Goal: Entertainment & Leisure: Consume media (video, audio)

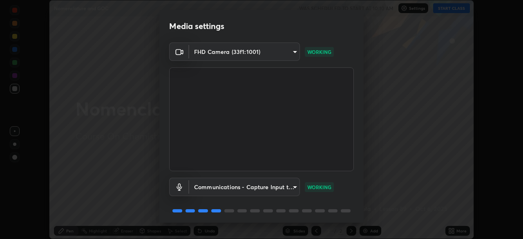
scroll to position [29, 0]
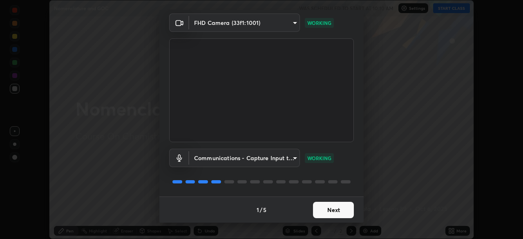
click at [335, 212] on button "Next" at bounding box center [333, 210] width 41 height 16
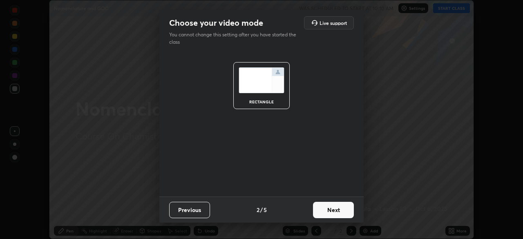
click at [342, 212] on button "Next" at bounding box center [333, 210] width 41 height 16
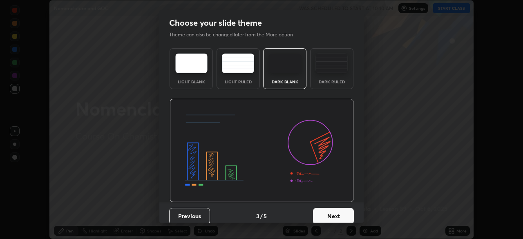
click at [342, 217] on button "Next" at bounding box center [333, 216] width 41 height 16
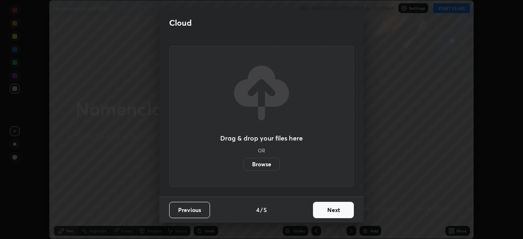
click at [338, 212] on button "Next" at bounding box center [333, 210] width 41 height 16
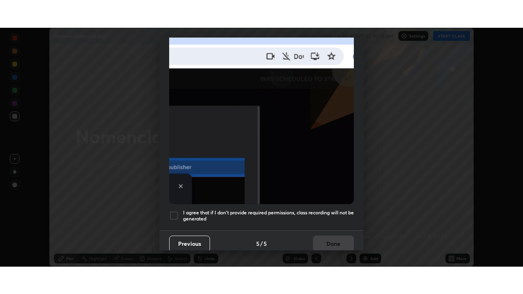
scroll to position [196, 0]
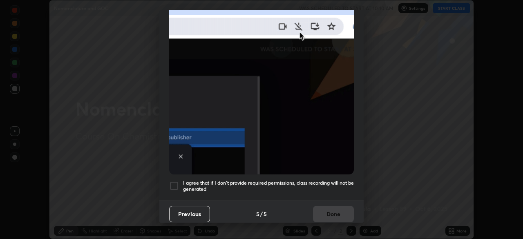
click at [174, 184] on div at bounding box center [174, 186] width 10 height 10
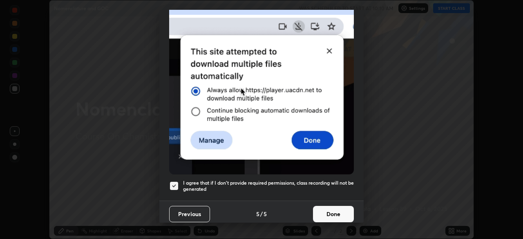
click at [329, 212] on button "Done" at bounding box center [333, 214] width 41 height 16
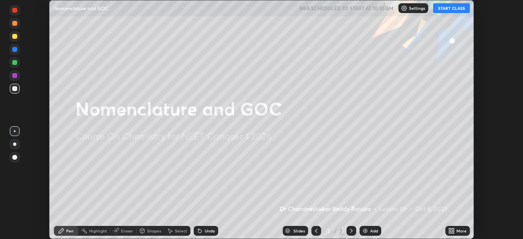
click at [448, 11] on button "START CLASS" at bounding box center [451, 8] width 37 height 10
click at [456, 229] on div "More" at bounding box center [457, 231] width 25 height 10
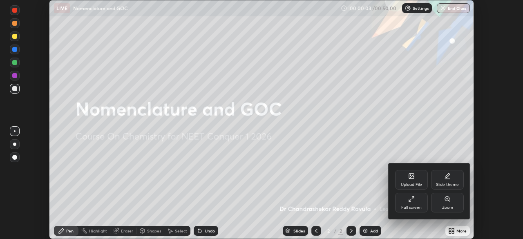
click at [420, 207] on div "Full screen" at bounding box center [411, 207] width 20 height 4
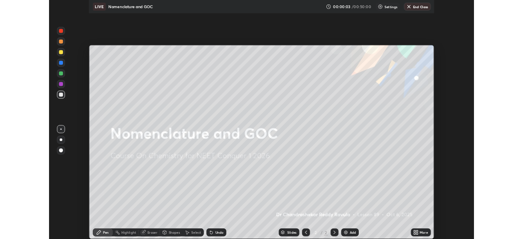
scroll to position [294, 523]
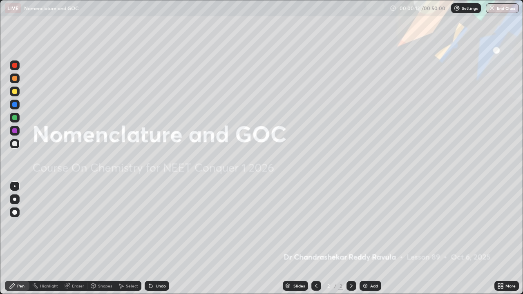
click at [502, 239] on icon at bounding box center [502, 284] width 2 height 2
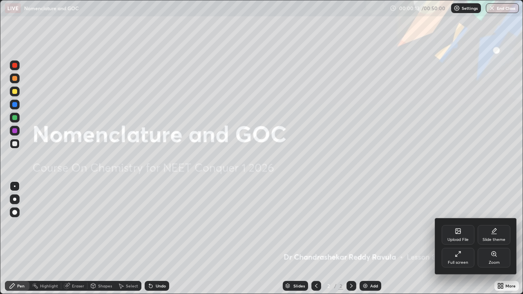
click at [459, 239] on div "Full screen" at bounding box center [458, 263] width 20 height 4
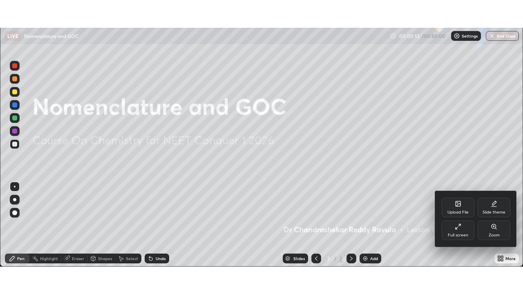
scroll to position [40610, 40327]
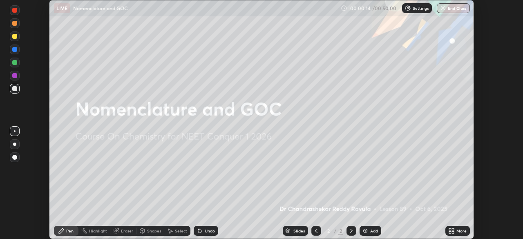
click at [462, 231] on div "More" at bounding box center [461, 231] width 10 height 4
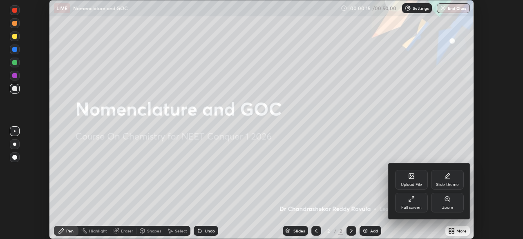
click at [412, 207] on div "Full screen" at bounding box center [411, 207] width 20 height 4
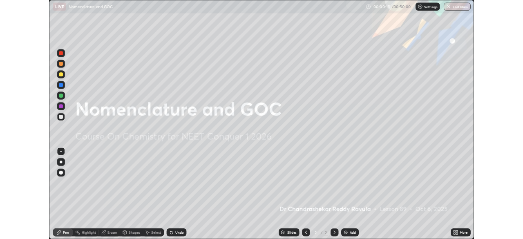
scroll to position [294, 523]
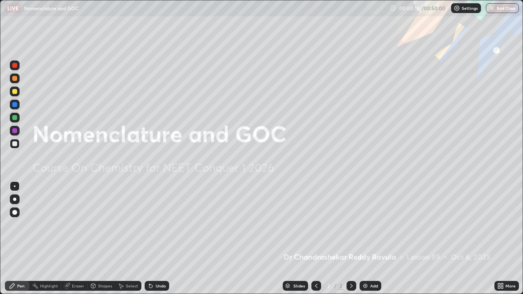
click at [374, 239] on div "Add" at bounding box center [374, 286] width 8 height 4
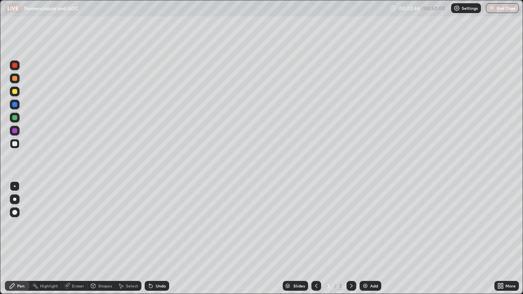
click at [14, 80] on div at bounding box center [14, 78] width 5 height 5
click at [17, 144] on div at bounding box center [14, 143] width 5 height 5
click at [162, 239] on div "Undo" at bounding box center [157, 286] width 25 height 10
click at [15, 131] on div at bounding box center [14, 130] width 5 height 5
click at [17, 78] on div at bounding box center [14, 78] width 5 height 5
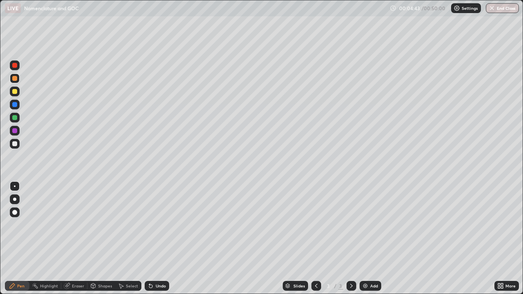
click at [12, 147] on div at bounding box center [15, 144] width 10 height 10
click at [366, 239] on img at bounding box center [365, 286] width 7 height 7
click at [17, 131] on div at bounding box center [14, 130] width 5 height 5
click at [10, 118] on div at bounding box center [15, 118] width 10 height 10
click at [13, 92] on div at bounding box center [14, 91] width 5 height 5
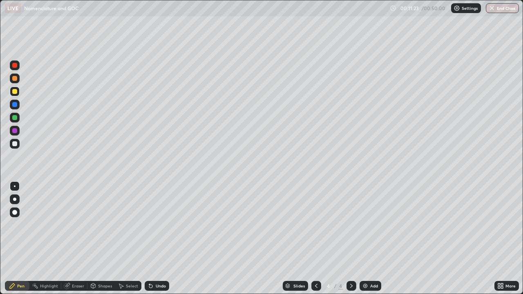
click at [15, 79] on div at bounding box center [14, 78] width 5 height 5
click at [15, 67] on div at bounding box center [14, 65] width 5 height 5
click at [314, 239] on icon at bounding box center [316, 286] width 7 height 7
click at [350, 239] on icon at bounding box center [351, 286] width 7 height 7
click at [377, 239] on div "Add" at bounding box center [370, 286] width 22 height 10
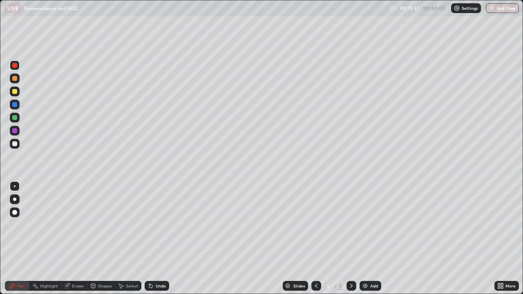
click at [16, 145] on div at bounding box center [14, 143] width 5 height 5
click at [13, 130] on div at bounding box center [14, 130] width 5 height 5
click at [14, 144] on div at bounding box center [14, 143] width 5 height 5
click at [14, 122] on div at bounding box center [15, 118] width 10 height 10
click at [366, 239] on img at bounding box center [365, 286] width 7 height 7
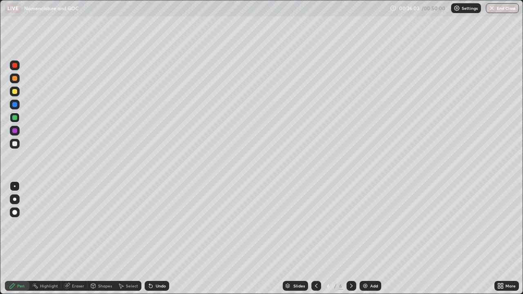
click at [18, 144] on div at bounding box center [15, 144] width 10 height 10
click at [14, 132] on div at bounding box center [14, 130] width 5 height 5
click at [15, 92] on div at bounding box center [14, 91] width 5 height 5
click at [16, 145] on div at bounding box center [14, 143] width 5 height 5
click at [15, 118] on div at bounding box center [14, 117] width 5 height 5
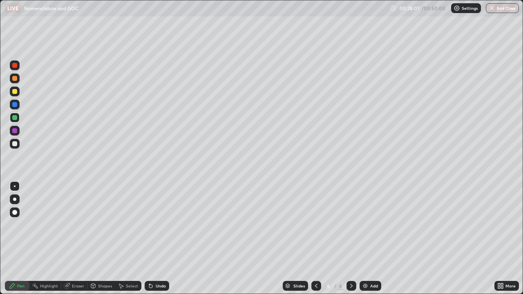
click at [13, 106] on div at bounding box center [14, 104] width 5 height 5
click at [13, 80] on div at bounding box center [15, 79] width 10 height 10
click at [17, 67] on div at bounding box center [14, 65] width 5 height 5
click at [368, 239] on div "Add" at bounding box center [370, 286] width 22 height 10
click at [15, 132] on div at bounding box center [14, 130] width 5 height 5
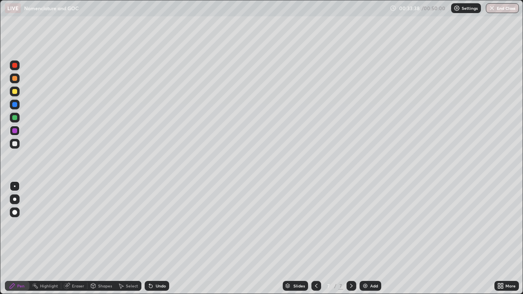
click at [12, 147] on div at bounding box center [15, 144] width 10 height 10
click at [16, 92] on div at bounding box center [14, 91] width 5 height 5
click at [365, 239] on img at bounding box center [365, 286] width 7 height 7
click at [14, 146] on div at bounding box center [14, 143] width 5 height 5
click at [15, 92] on div at bounding box center [14, 91] width 5 height 5
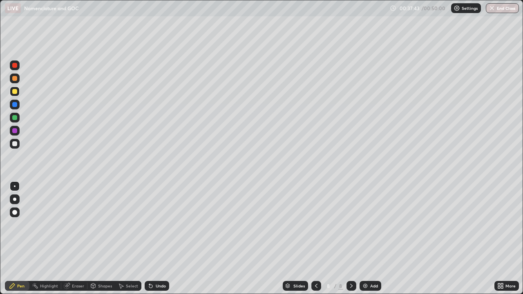
click at [15, 118] on div at bounding box center [14, 117] width 5 height 5
click at [14, 133] on div at bounding box center [14, 130] width 5 height 5
click at [14, 145] on div at bounding box center [14, 143] width 5 height 5
click at [366, 239] on img at bounding box center [365, 286] width 7 height 7
click at [15, 92] on div at bounding box center [14, 91] width 5 height 5
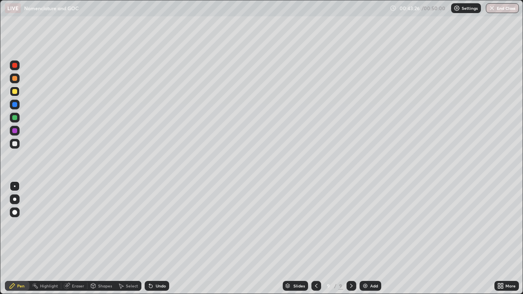
click at [15, 132] on div at bounding box center [14, 130] width 5 height 5
click at [12, 147] on div at bounding box center [15, 144] width 10 height 10
click at [15, 130] on div at bounding box center [14, 130] width 5 height 5
click at [14, 143] on div at bounding box center [14, 143] width 5 height 5
click at [13, 90] on div at bounding box center [14, 91] width 5 height 5
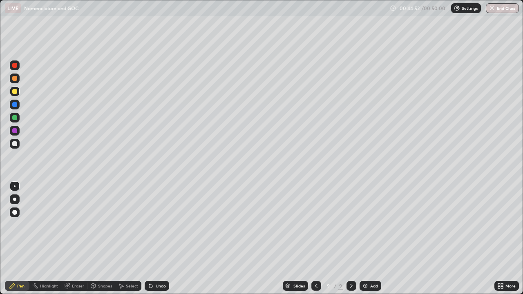
click at [14, 79] on div at bounding box center [14, 78] width 5 height 5
click at [16, 145] on div at bounding box center [14, 143] width 5 height 5
click at [13, 132] on div at bounding box center [14, 130] width 5 height 5
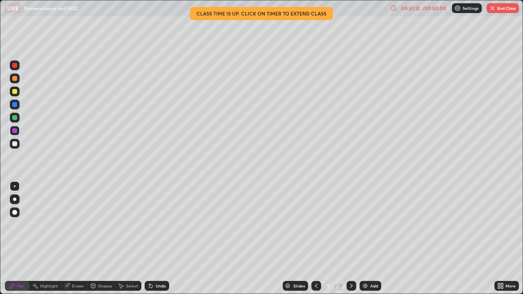
click at [497, 10] on button "End Class" at bounding box center [503, 8] width 32 height 10
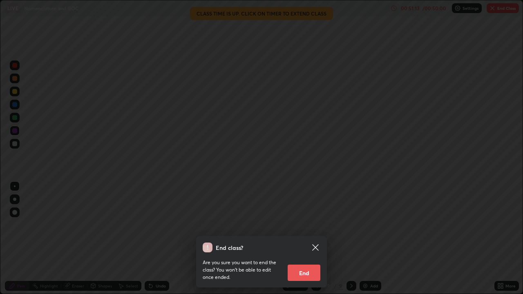
click at [313, 239] on button "End" at bounding box center [304, 273] width 33 height 16
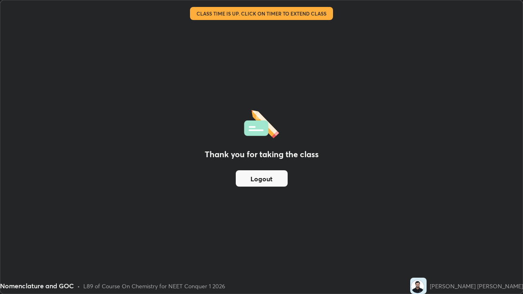
click at [271, 179] on button "Logout" at bounding box center [262, 178] width 52 height 16
click at [263, 183] on button "Logout" at bounding box center [262, 178] width 52 height 16
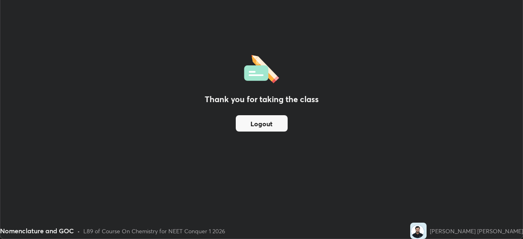
scroll to position [40610, 40327]
